Goal: Transaction & Acquisition: Purchase product/service

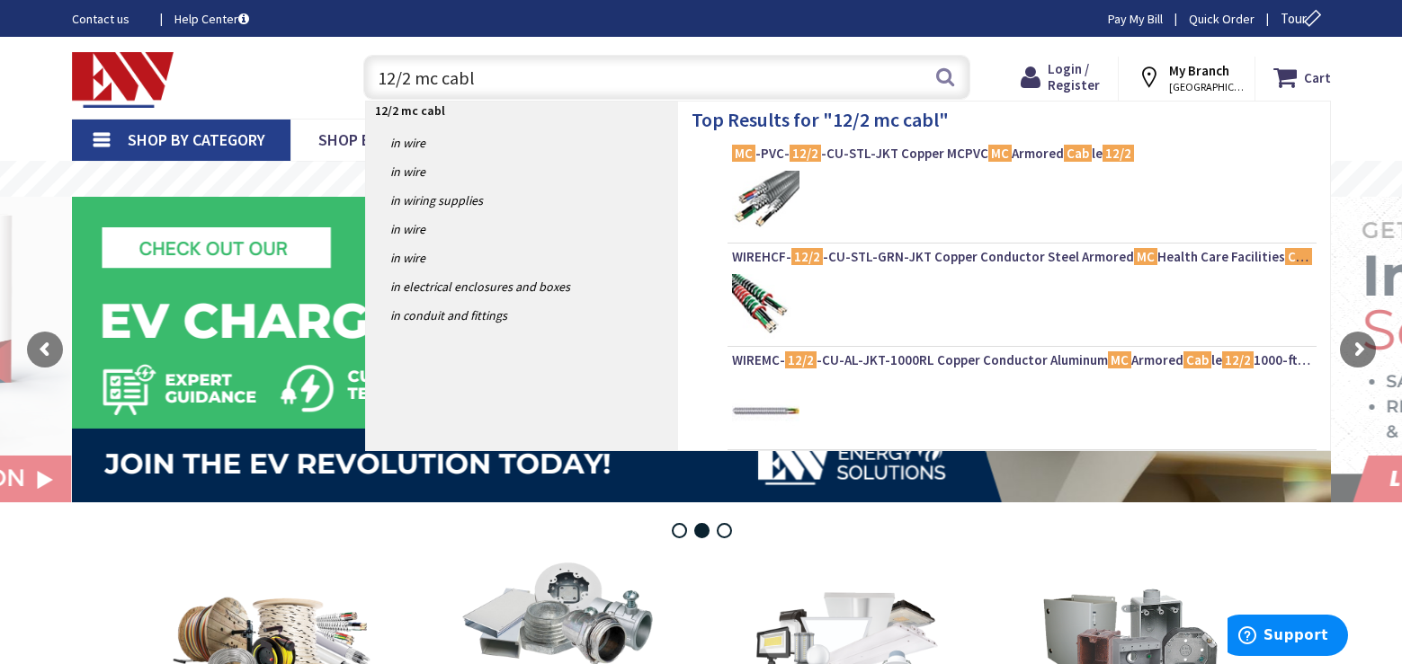
type input "12/2 mc cable"
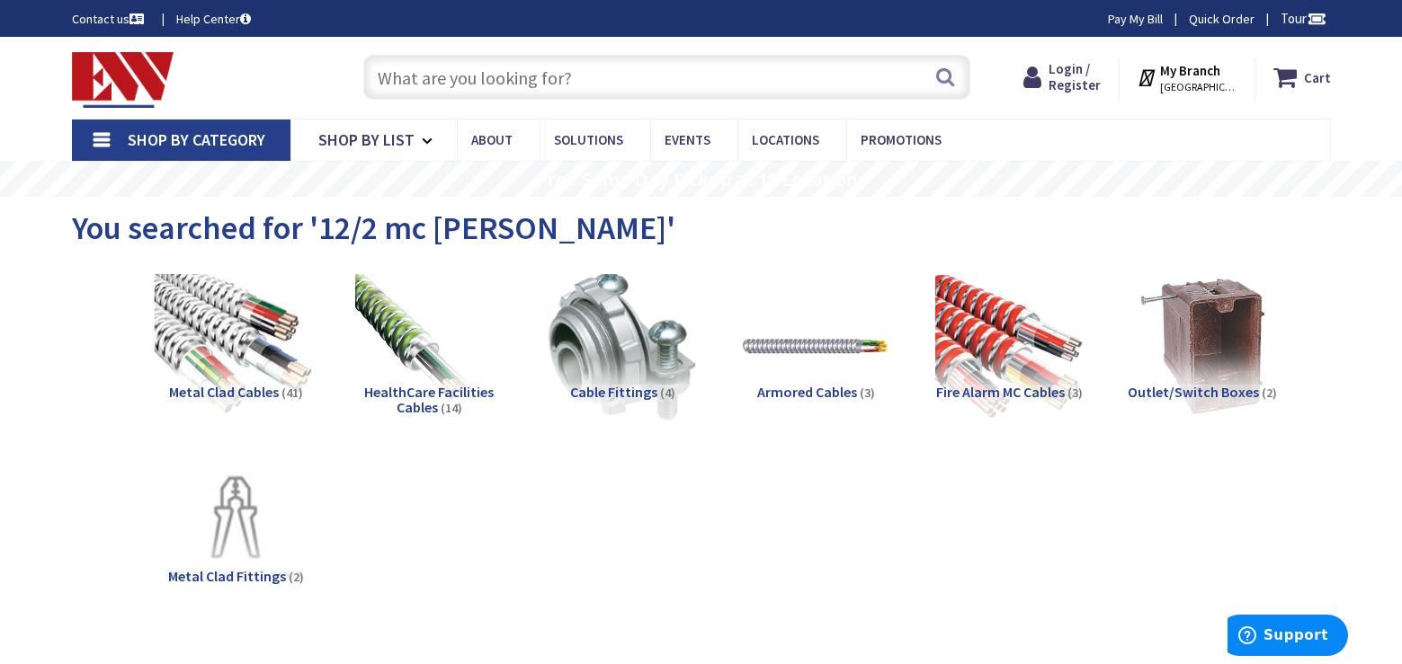
click at [243, 350] on img at bounding box center [235, 346] width 163 height 163
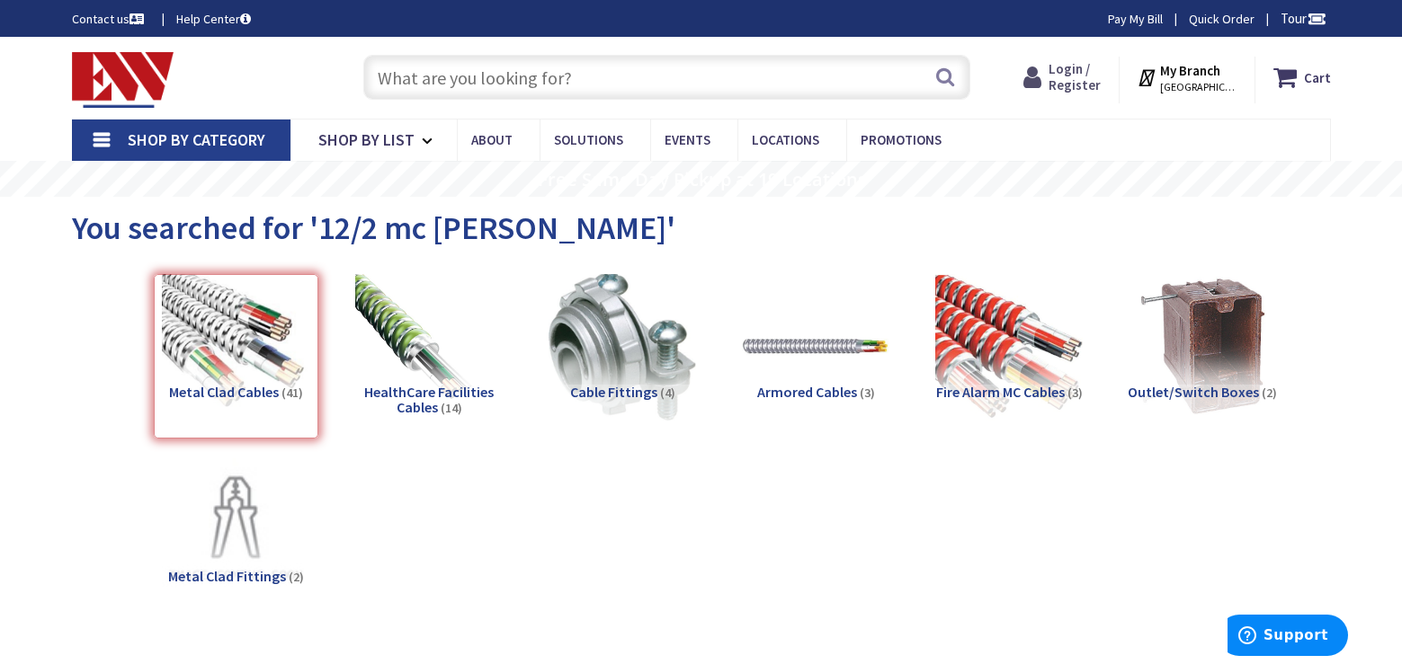
click at [1094, 85] on span "Login / Register" at bounding box center [1074, 76] width 52 height 33
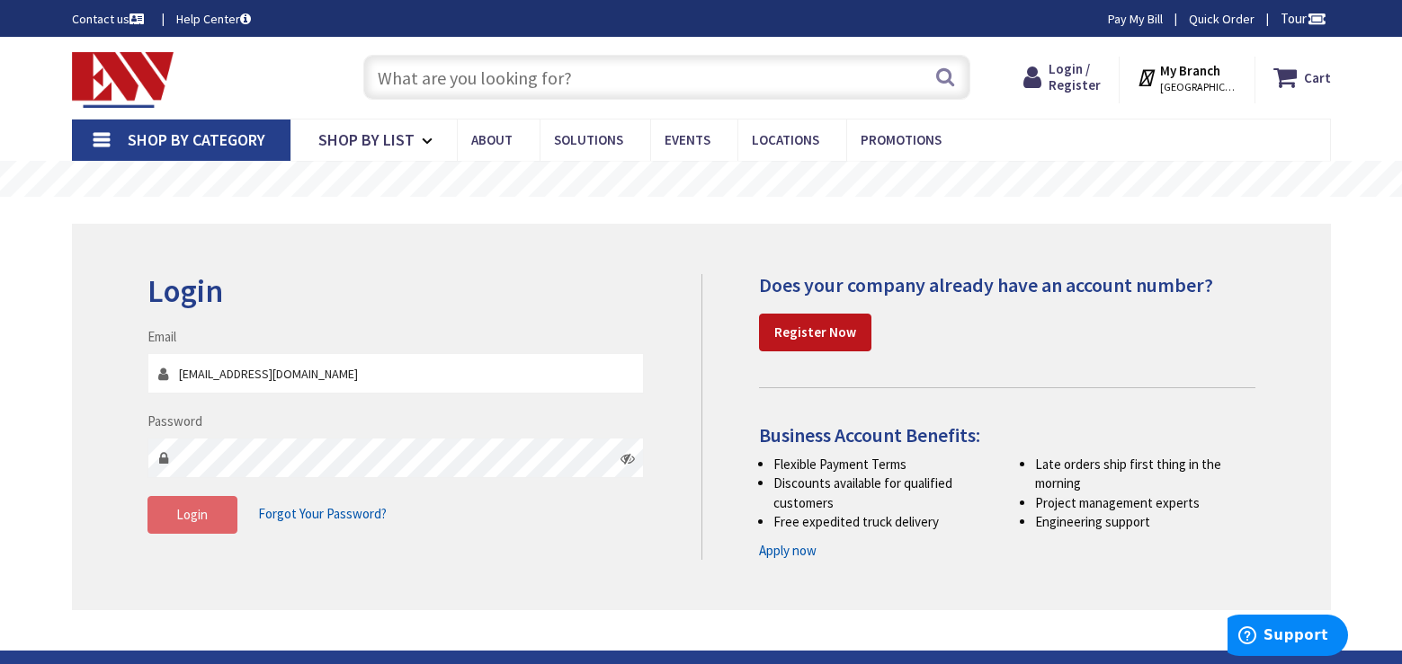
type input "[EMAIL_ADDRESS][DOMAIN_NAME]"
click at [209, 528] on button "Login" at bounding box center [192, 515] width 90 height 38
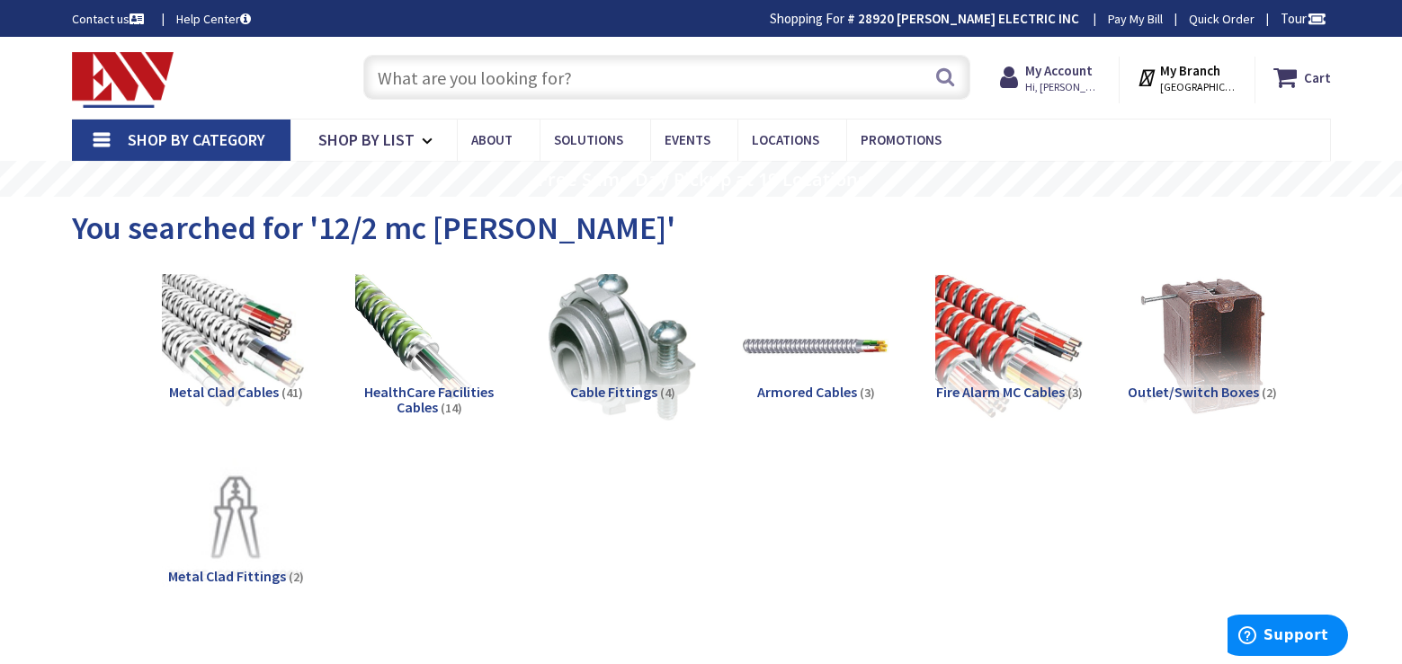
click at [451, 76] on input "text" at bounding box center [666, 77] width 607 height 45
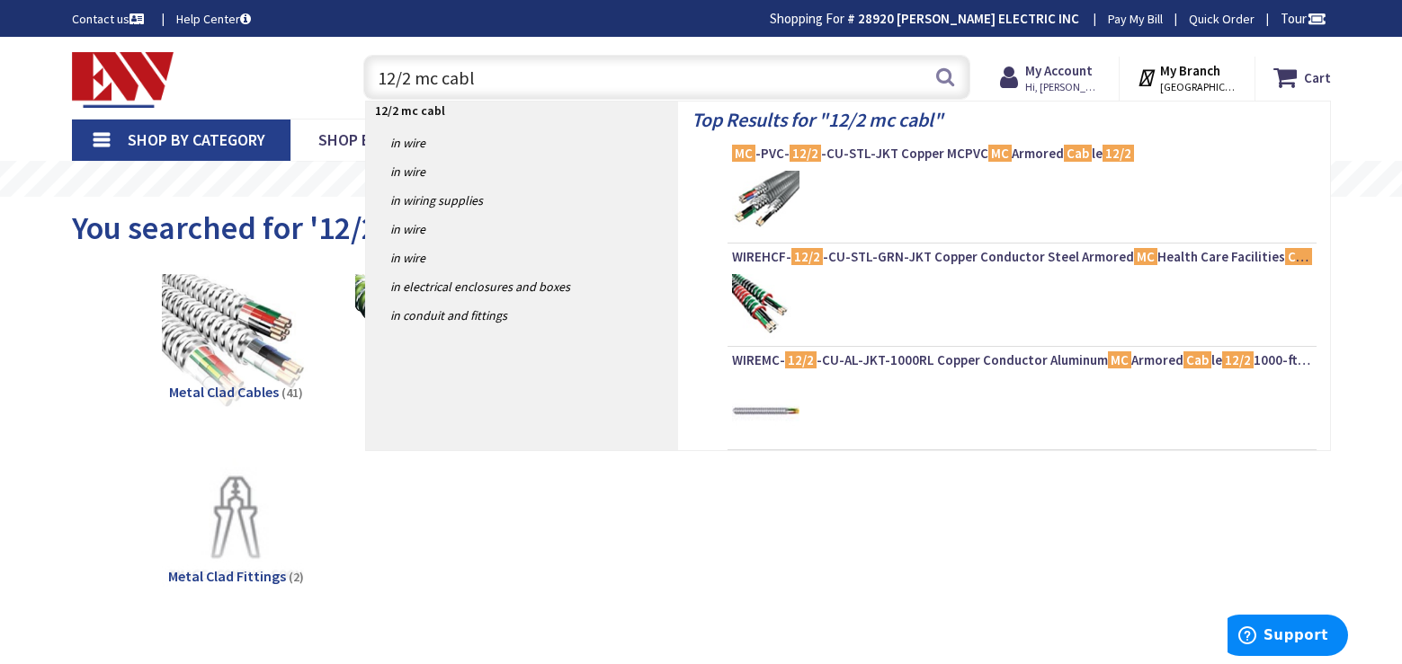
type input "12/2 mc cable"
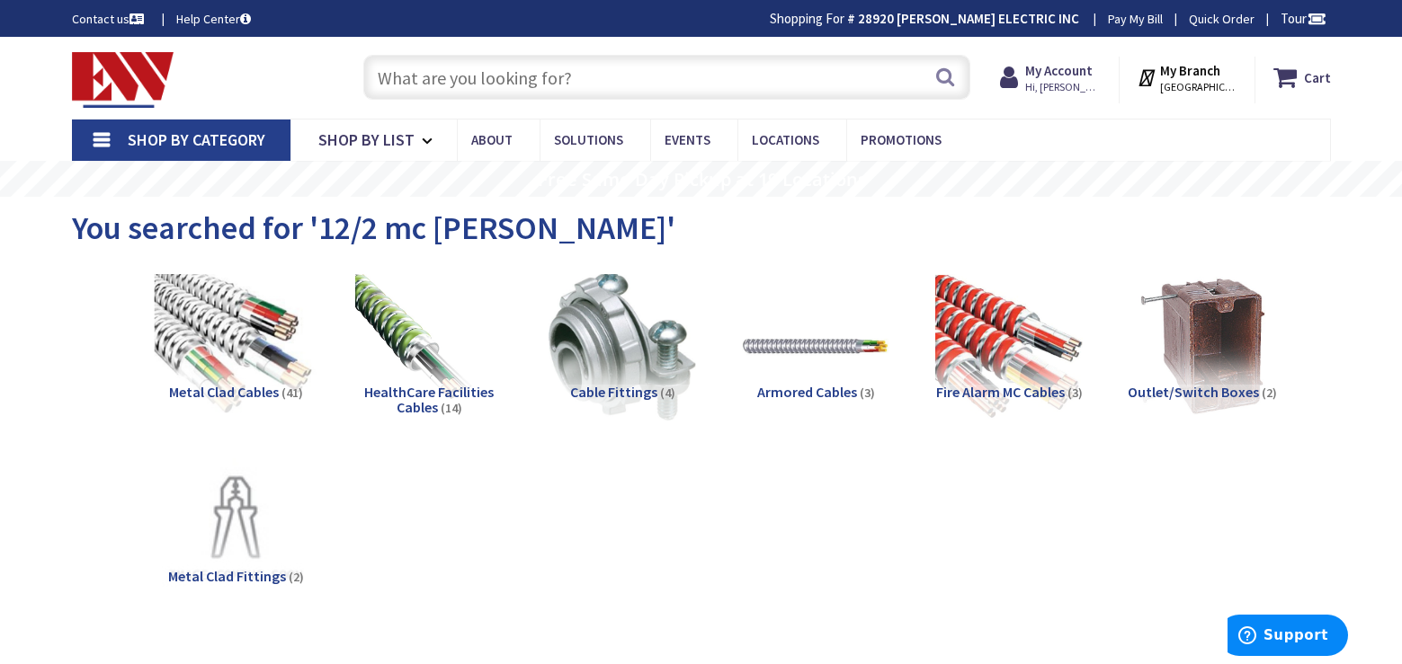
click at [241, 352] on img at bounding box center [235, 346] width 163 height 163
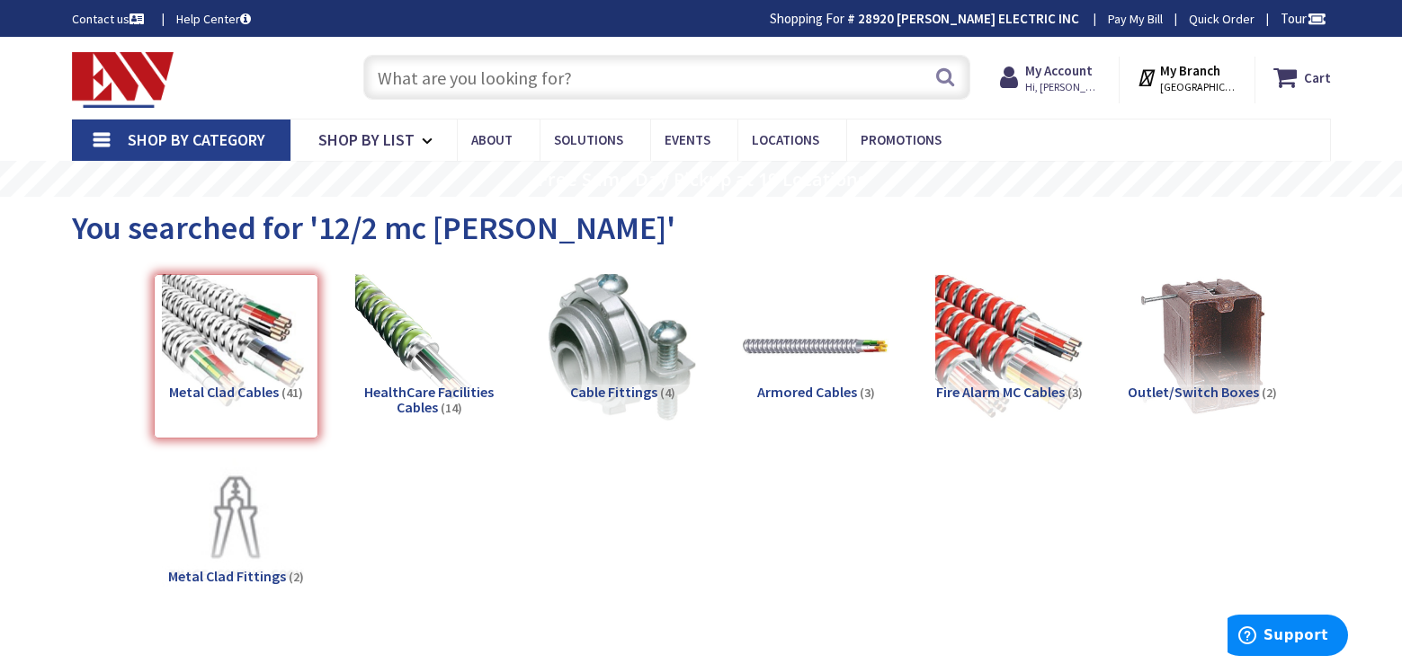
drag, startPoint x: 397, startPoint y: 89, endPoint x: 396, endPoint y: 109, distance: 19.8
click at [397, 92] on input "text" at bounding box center [666, 77] width 607 height 45
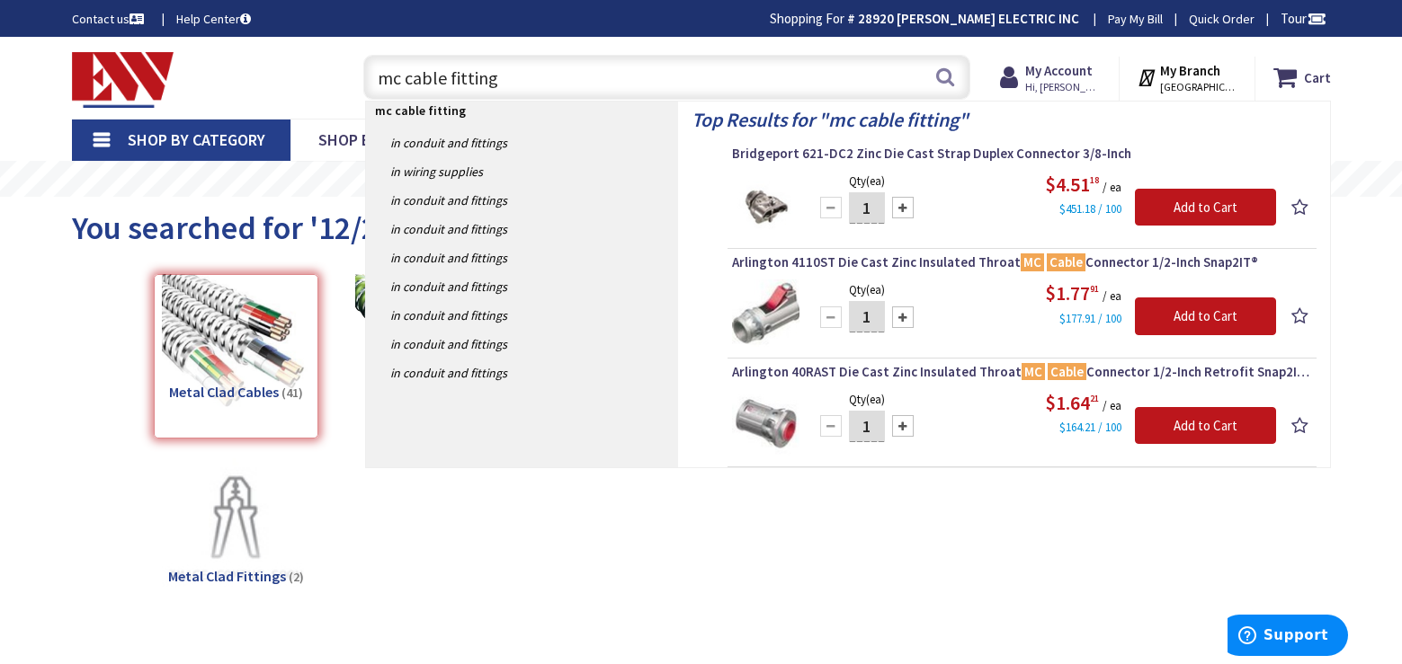
type input "mc cable fittings"
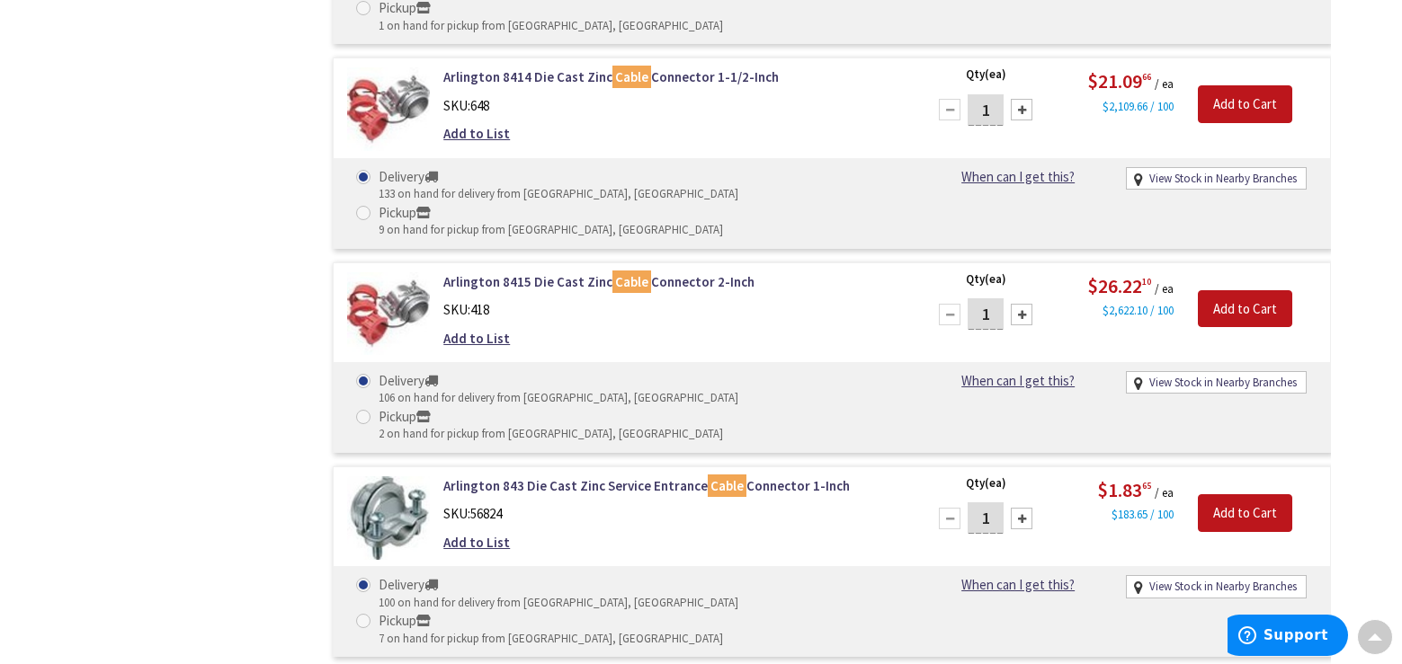
scroll to position [4134, 0]
